Goal: Find specific page/section: Find specific page/section

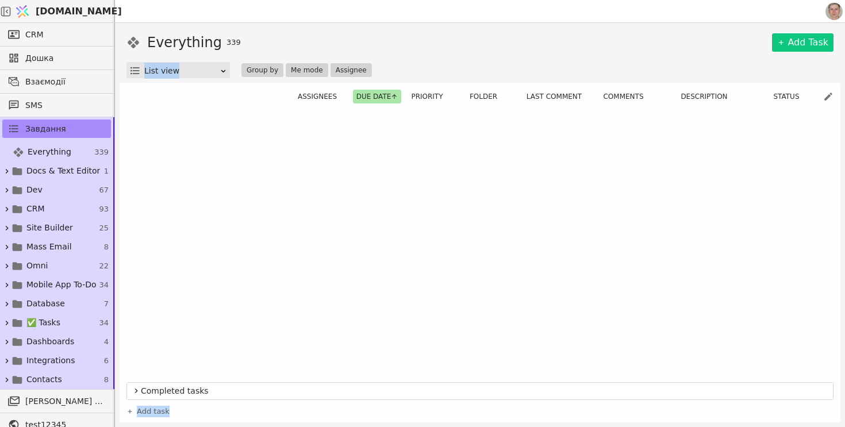
scroll to position [6551, 0]
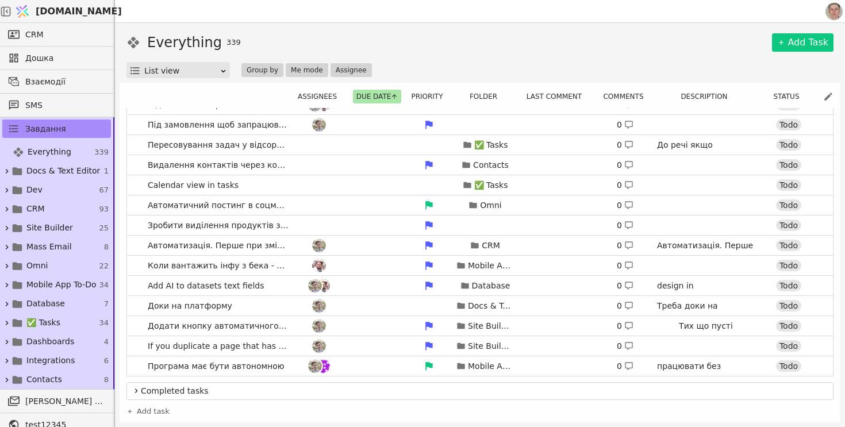
click at [336, 41] on div "Everything 339 Add Task" at bounding box center [479, 42] width 707 height 21
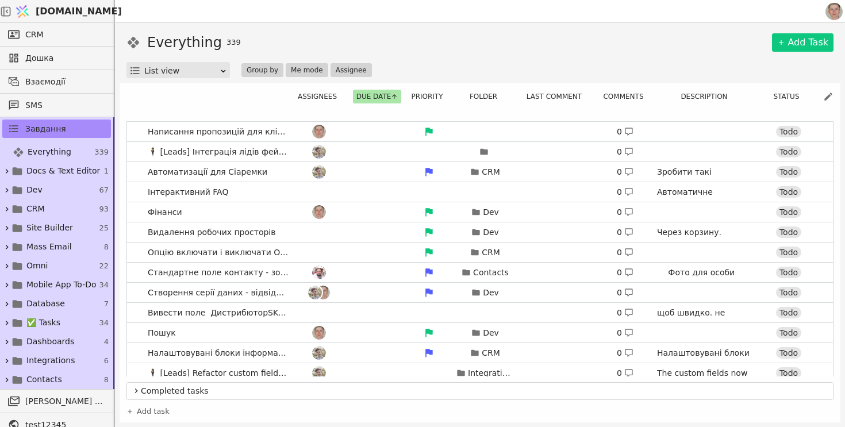
scroll to position [5919, 0]
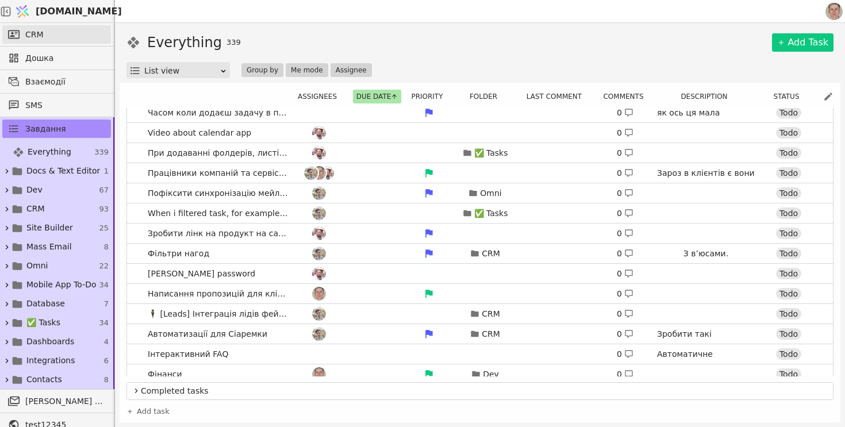
click at [61, 35] on link "CRM" at bounding box center [56, 34] width 109 height 18
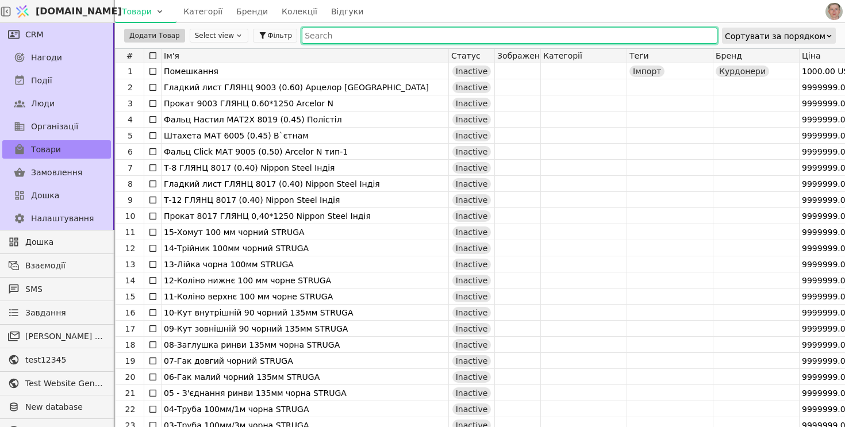
click at [381, 41] on input "text" at bounding box center [510, 36] width 416 height 16
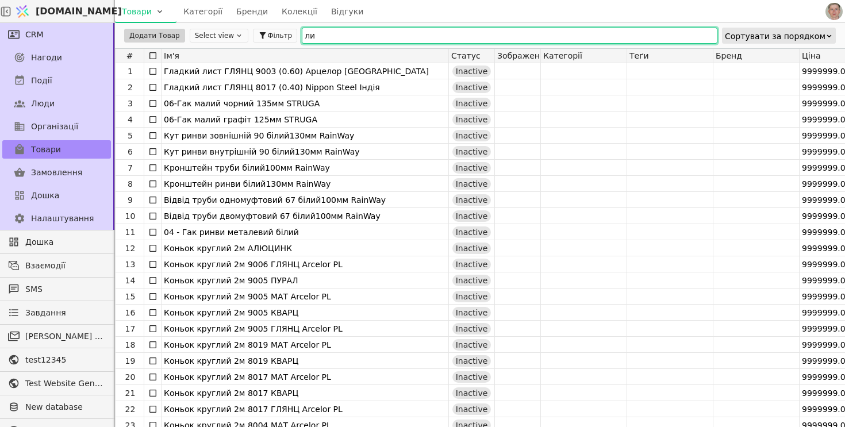
type input "л"
